Goal: Register for event/course

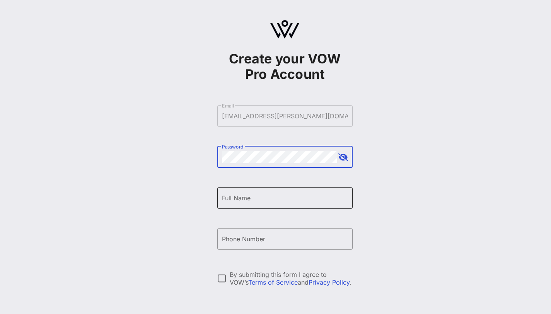
click at [280, 202] on input "Full Name" at bounding box center [285, 198] width 126 height 12
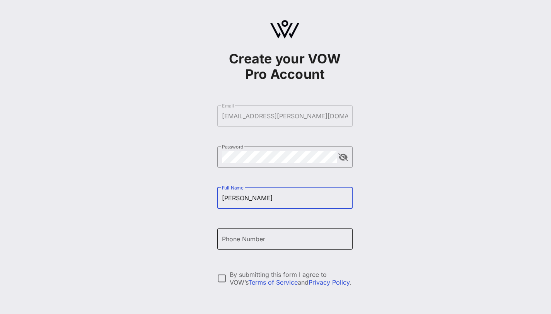
type input "[PERSON_NAME]"
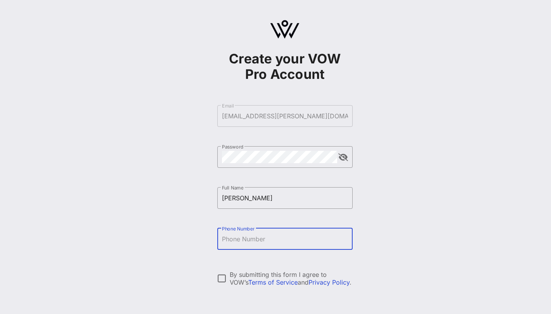
click at [279, 236] on input "Phone Number" at bounding box center [285, 239] width 126 height 12
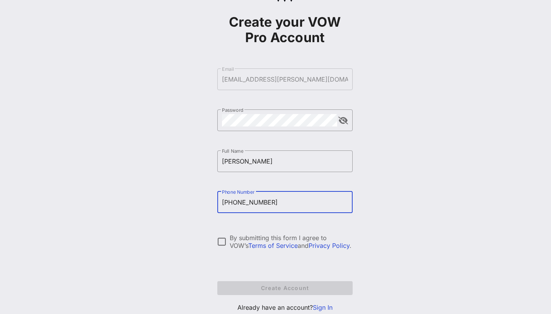
scroll to position [61, 0]
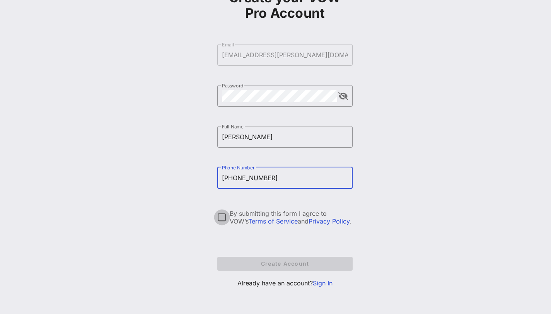
type input "[PHONE_NUMBER]"
click at [222, 216] on div at bounding box center [221, 217] width 13 height 13
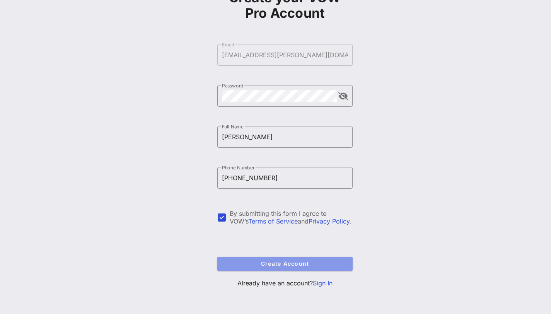
click at [255, 262] on span "Create Account" at bounding box center [284, 263] width 123 height 7
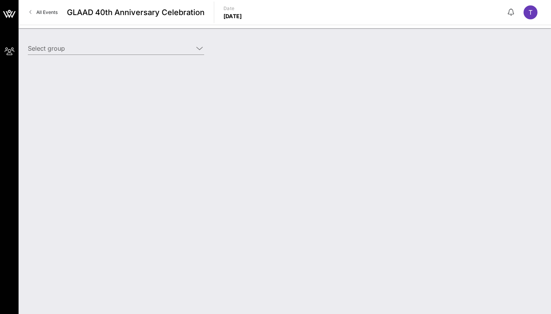
type input "Paramount MTV (MTV) [[PERSON_NAME], [PERSON_NAME][EMAIL_ADDRESS][DOMAIN_NAME]]"
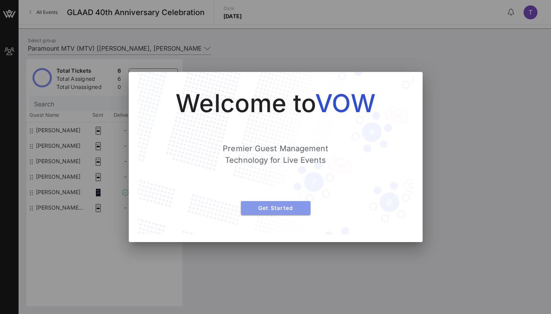
click at [296, 206] on span "Get Started" at bounding box center [275, 207] width 57 height 7
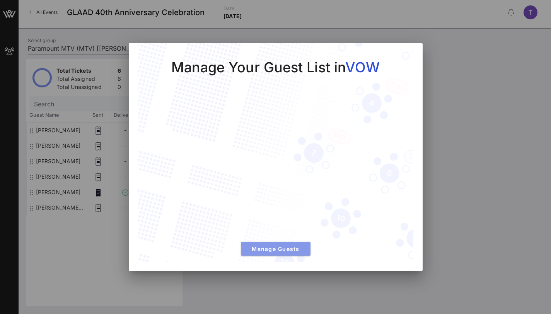
click at [289, 249] on span "Manage Guests" at bounding box center [275, 248] width 57 height 7
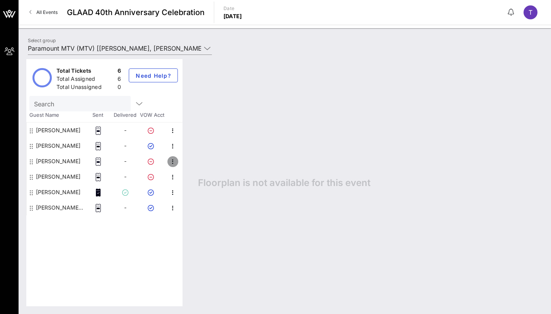
click at [173, 162] on icon "button" at bounding box center [172, 161] width 9 height 9
click at [221, 128] on div "Floorplan is not available for this event" at bounding box center [366, 182] width 353 height 247
click at [172, 191] on icon "button" at bounding box center [172, 192] width 9 height 9
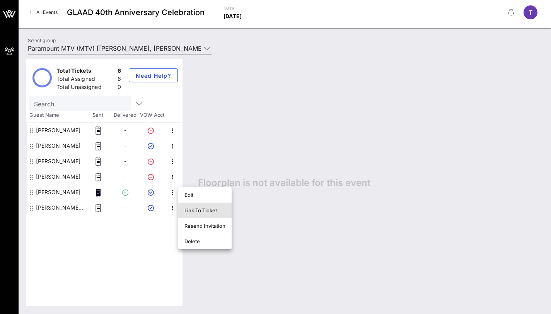
click at [200, 206] on div "Link To Ticket" at bounding box center [204, 210] width 41 height 12
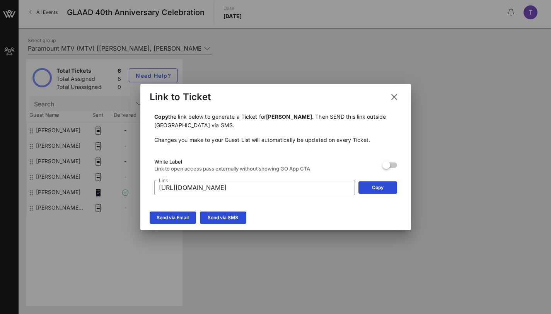
click at [391, 96] on icon at bounding box center [394, 96] width 12 height 11
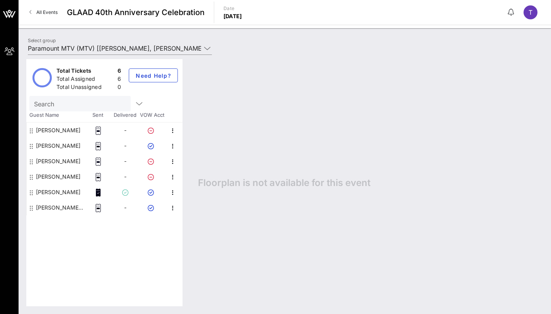
click at [98, 192] on icon at bounding box center [98, 193] width 5 height 8
click at [172, 190] on icon "button" at bounding box center [172, 192] width 9 height 9
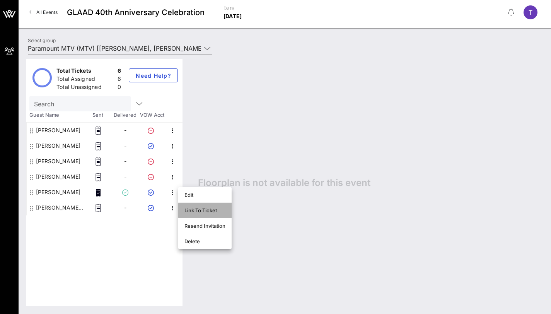
click at [214, 210] on div "Link To Ticket" at bounding box center [204, 210] width 41 height 6
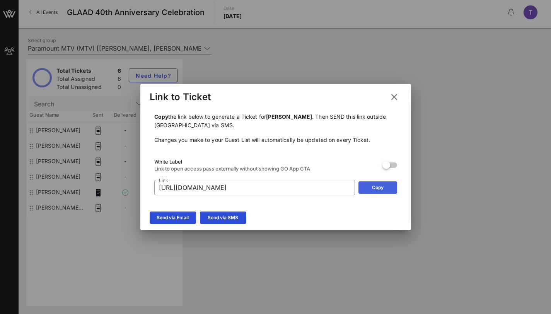
click at [381, 188] on div "Copy" at bounding box center [378, 188] width 12 height 8
click at [394, 95] on icon at bounding box center [394, 96] width 12 height 11
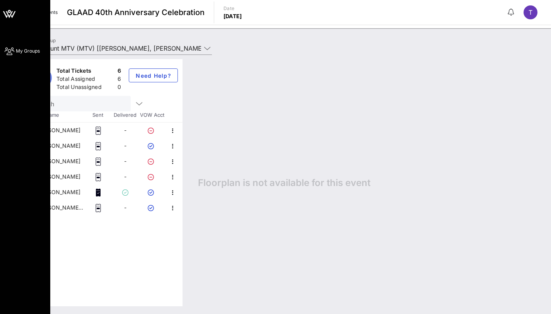
click at [17, 51] on span "My Groups" at bounding box center [28, 51] width 24 height 7
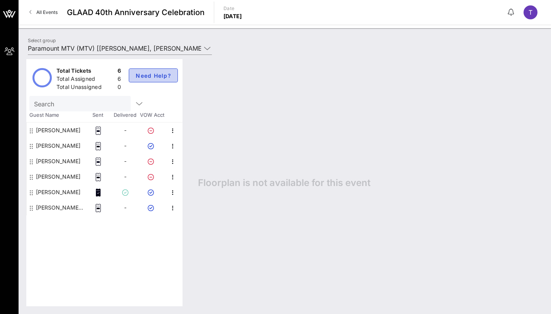
click at [168, 72] on span "Need Help?" at bounding box center [153, 75] width 36 height 7
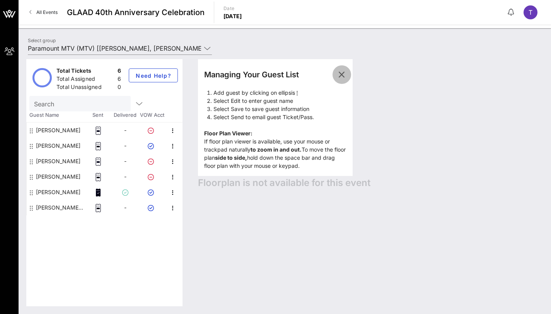
click at [341, 73] on icon "button" at bounding box center [341, 74] width 9 height 9
